Goal: Find specific page/section: Find specific page/section

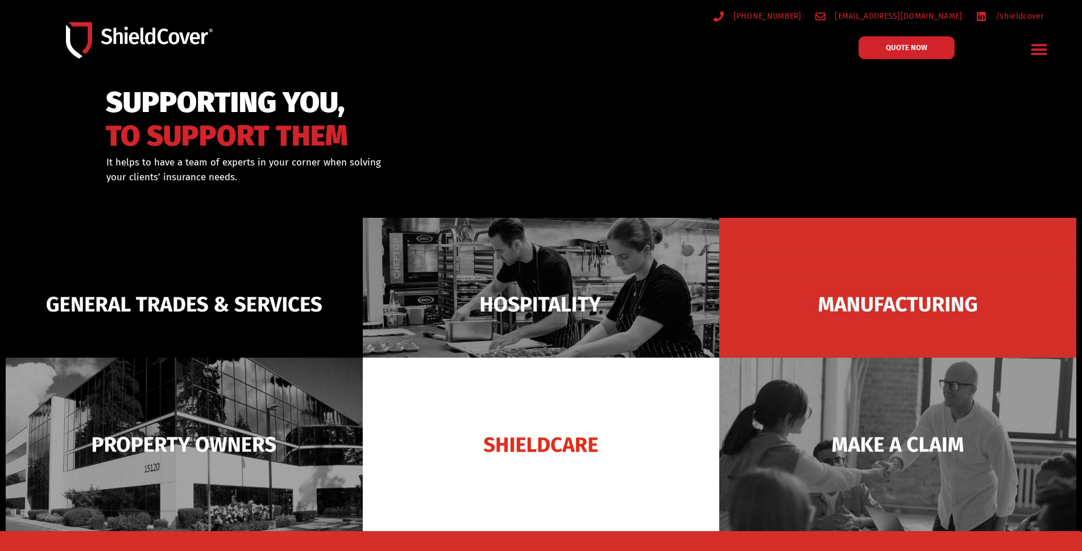
click at [1037, 44] on icon "Menu Toggle" at bounding box center [1039, 49] width 16 height 11
click at [1039, 52] on icon "Menu Toggle" at bounding box center [1039, 49] width 18 height 18
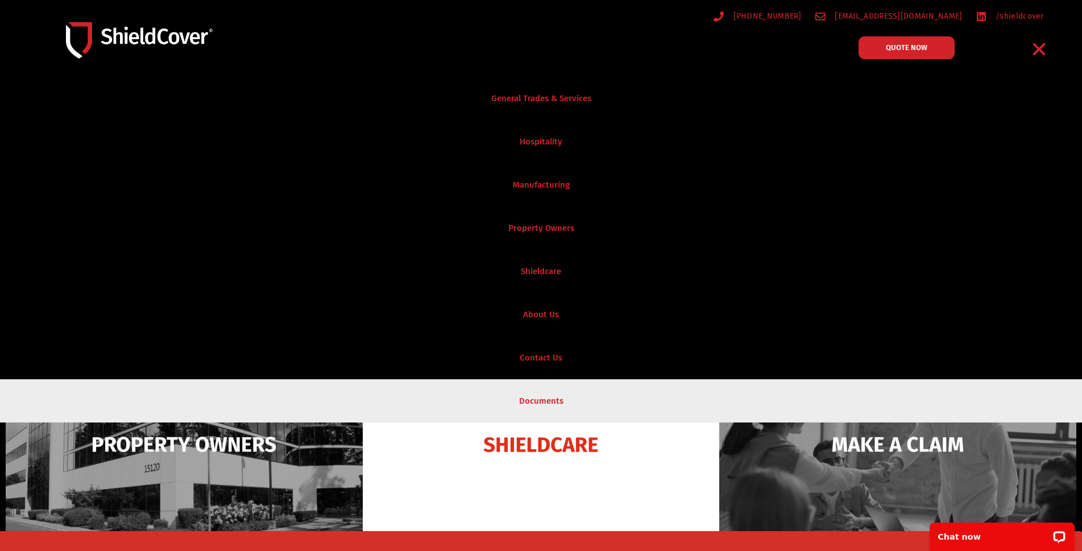
click at [521, 399] on link "Documents" at bounding box center [541, 400] width 1082 height 43
